Goal: Transaction & Acquisition: Purchase product/service

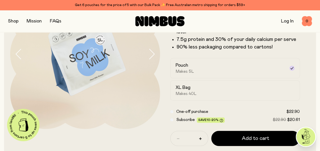
scroll to position [61, 0]
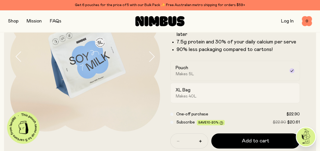
click at [236, 99] on div "XL Bag Makes 40L" at bounding box center [231, 93] width 110 height 12
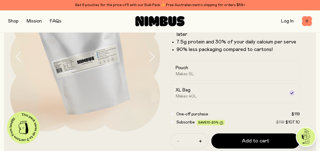
click at [309, 97] on div "Soy Milk A smooth and creamy blend made with all-natural, protein-packed soy be…" at bounding box center [160, 79] width 312 height 206
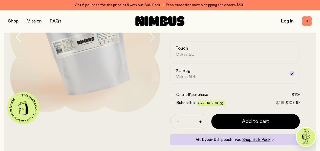
scroll to position [81, 0]
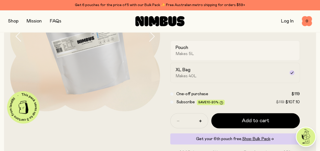
click at [194, 56] on span "Makes 5L" at bounding box center [185, 53] width 18 height 5
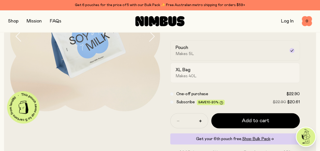
click at [212, 79] on div "XL Bag Makes 40L" at bounding box center [231, 73] width 110 height 12
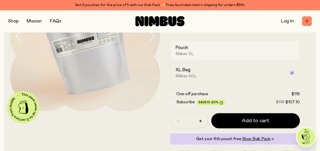
click at [210, 56] on div "Pouch Makes 5L" at bounding box center [231, 51] width 110 height 12
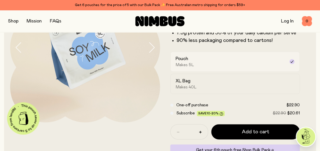
scroll to position [71, 0]
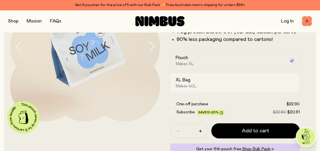
click at [208, 88] on div "XL Bag Makes 40L" at bounding box center [231, 83] width 110 height 12
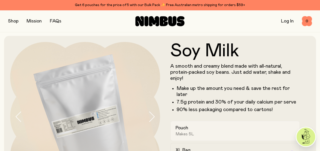
scroll to position [0, 0]
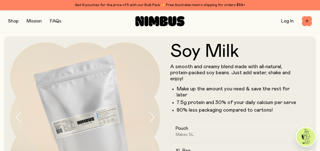
click at [123, 6] on div "Get 6 pouches for the price of 5 with our Bulk Pack ✨ Free Australian metro shi…" at bounding box center [160, 5] width 304 height 6
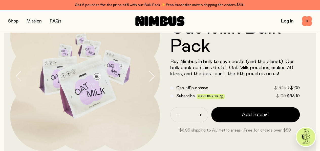
scroll to position [40, 0]
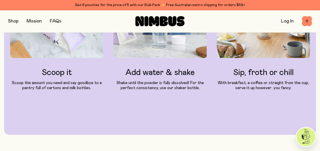
scroll to position [577, 0]
